Goal: Information Seeking & Learning: Learn about a topic

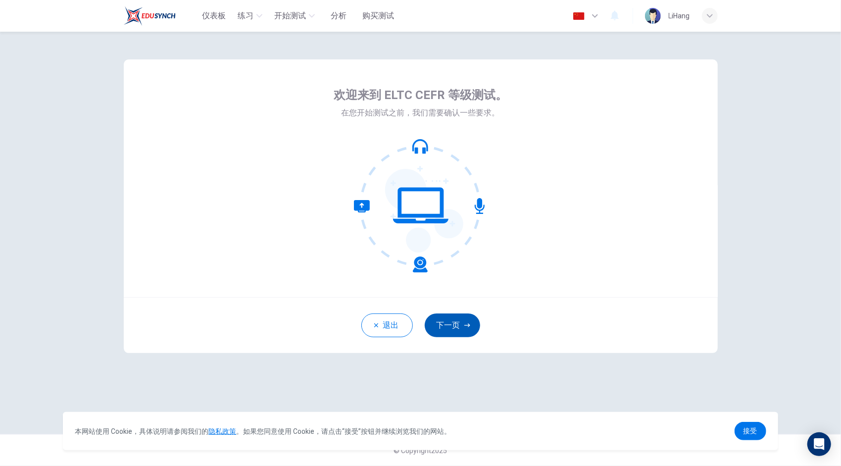
click at [451, 319] on button "下一页" at bounding box center [452, 325] width 55 height 24
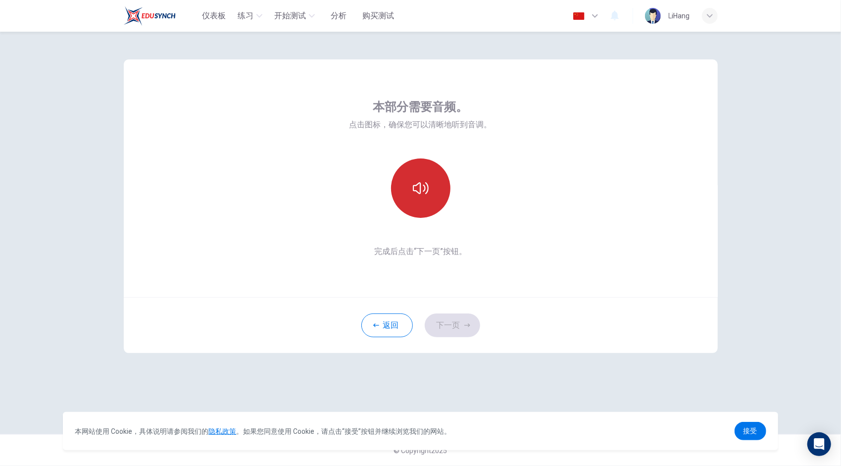
click at [420, 188] on icon "button" at bounding box center [421, 188] width 16 height 12
click at [453, 321] on button "下一页" at bounding box center [452, 325] width 55 height 24
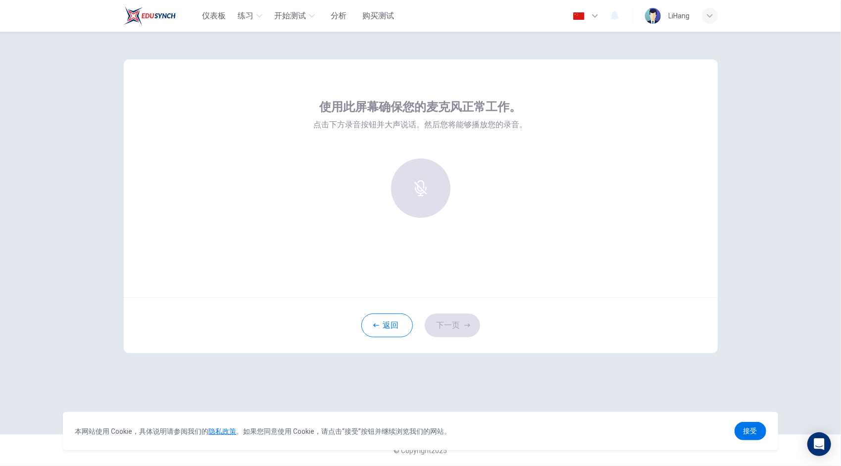
click at [171, 41] on div "使用此屏幕确保您的麦克风正常工作。 点击下方录音按钮并大声说话。然后您将能够播放您的录音。 返回 下一页" at bounding box center [421, 233] width 626 height 402
click at [421, 178] on icon "button" at bounding box center [421, 181] width 16 height 16
click at [423, 191] on h6 "停止" at bounding box center [421, 197] width 14 height 12
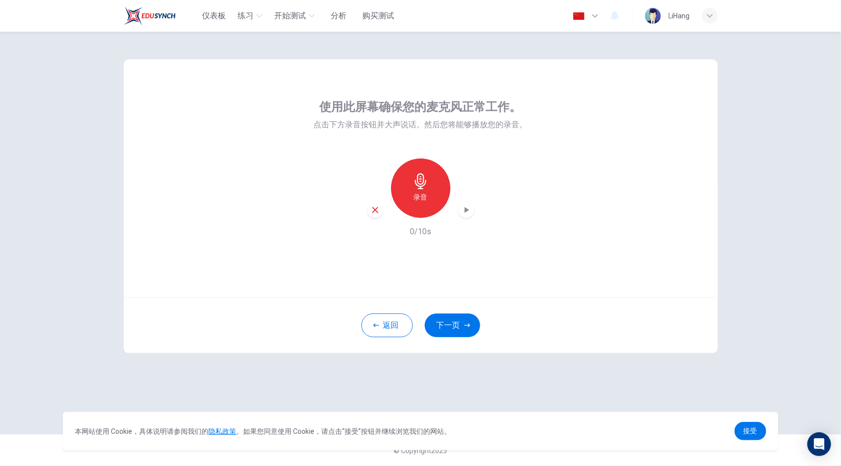
click at [469, 207] on icon "button" at bounding box center [466, 210] width 10 height 10
click at [463, 208] on icon "button" at bounding box center [466, 210] width 10 height 10
click at [408, 189] on div "录音" at bounding box center [420, 187] width 59 height 59
click at [427, 186] on icon "button" at bounding box center [421, 181] width 16 height 16
click at [468, 206] on icon "button" at bounding box center [466, 210] width 10 height 10
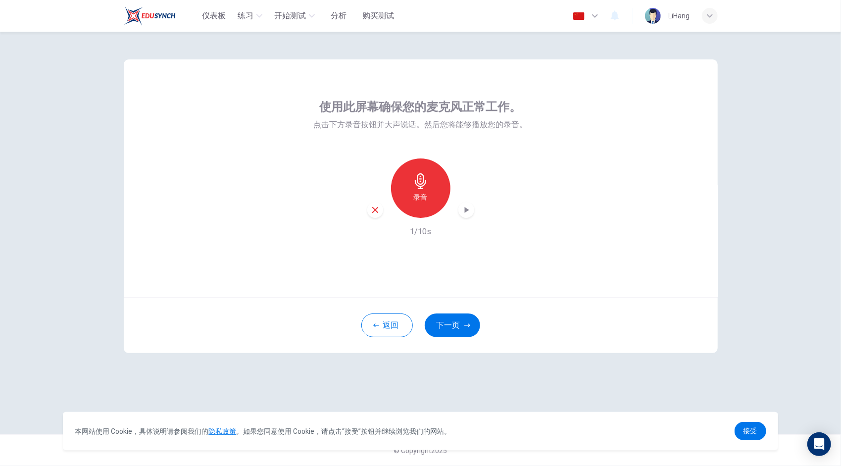
click at [466, 212] on icon "button" at bounding box center [466, 210] width 10 height 10
click at [411, 185] on div "录音" at bounding box center [420, 187] width 59 height 59
click at [415, 185] on icon "button" at bounding box center [421, 181] width 16 height 16
click at [425, 178] on icon "button" at bounding box center [421, 181] width 16 height 16
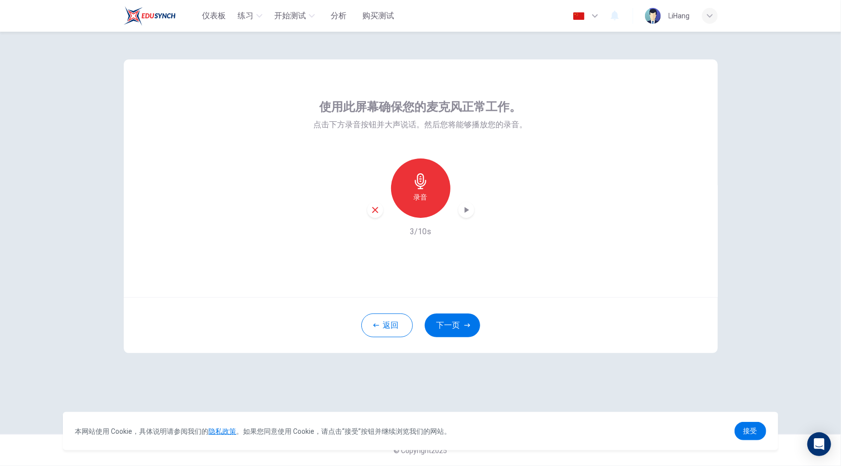
click at [467, 205] on icon "button" at bounding box center [466, 210] width 10 height 10
click at [456, 320] on button "下一页" at bounding box center [452, 325] width 55 height 24
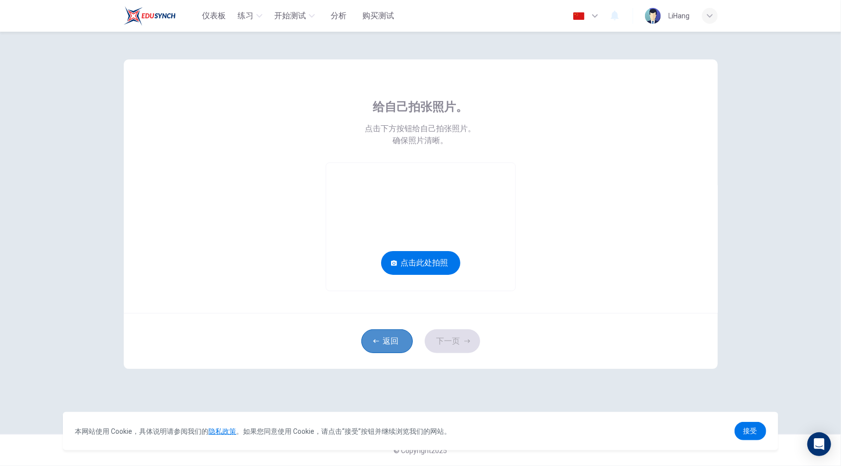
click at [388, 335] on button "返回" at bounding box center [386, 341] width 51 height 24
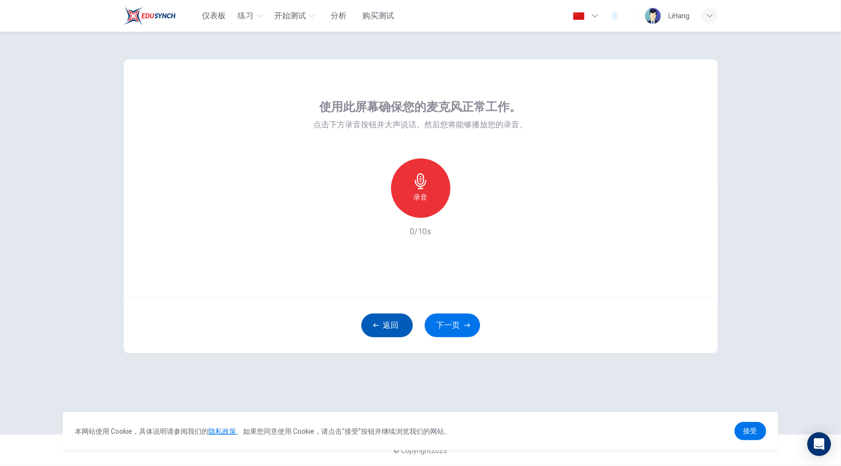
click at [384, 331] on button "返回" at bounding box center [386, 325] width 51 height 24
click at [384, 330] on button "返回" at bounding box center [386, 325] width 51 height 24
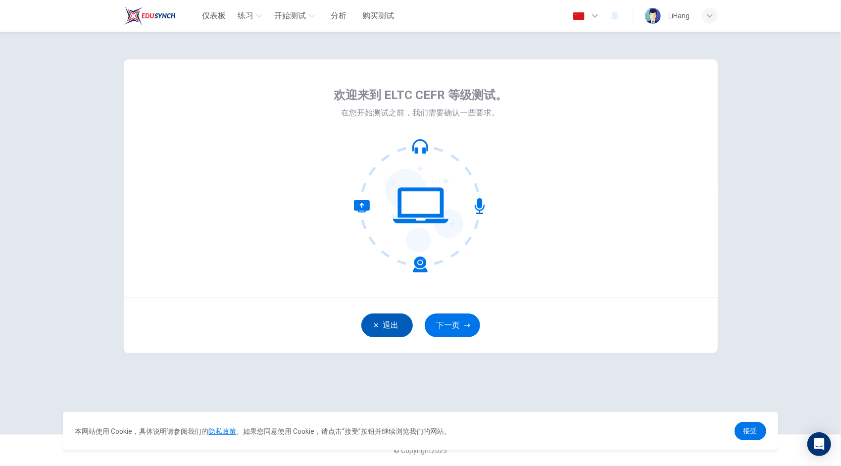
click at [384, 330] on button "退出" at bounding box center [386, 325] width 51 height 24
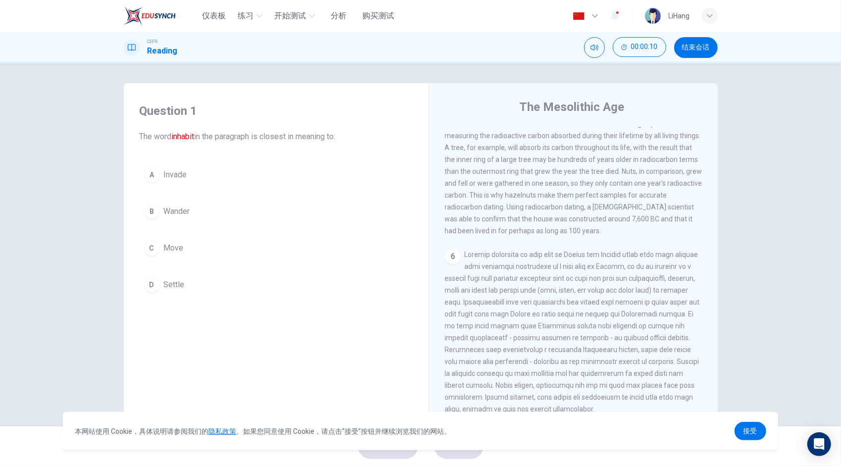
scroll to position [466, 0]
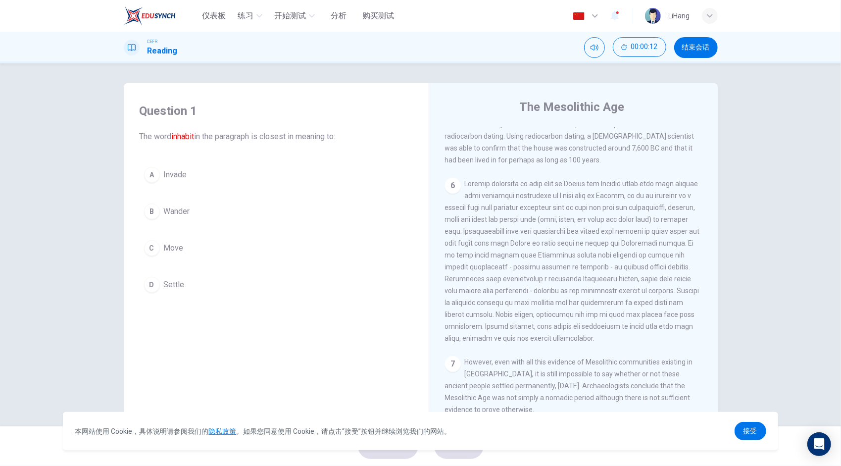
click at [692, 50] on span "结束会话" at bounding box center [696, 48] width 28 height 8
